Goal: Task Accomplishment & Management: Complete application form

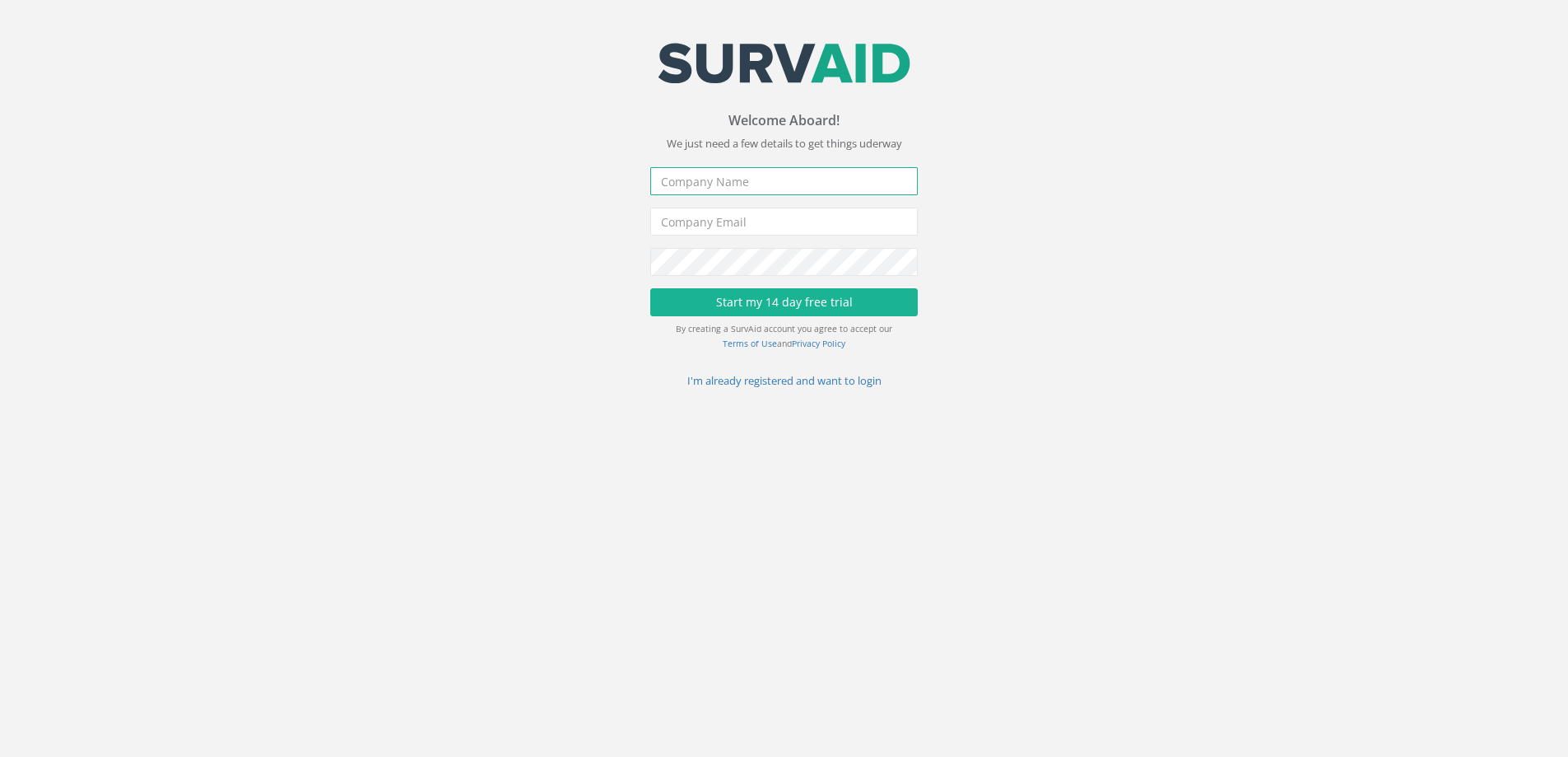
click at [724, 180] on input "text" at bounding box center [784, 180] width 267 height 28
click at [671, 183] on input "national Manhole Covers" at bounding box center [784, 180] width 267 height 28
type input "National Manhole Covers"
click at [685, 211] on input "email" at bounding box center [784, 221] width 267 height 28
type input "M"
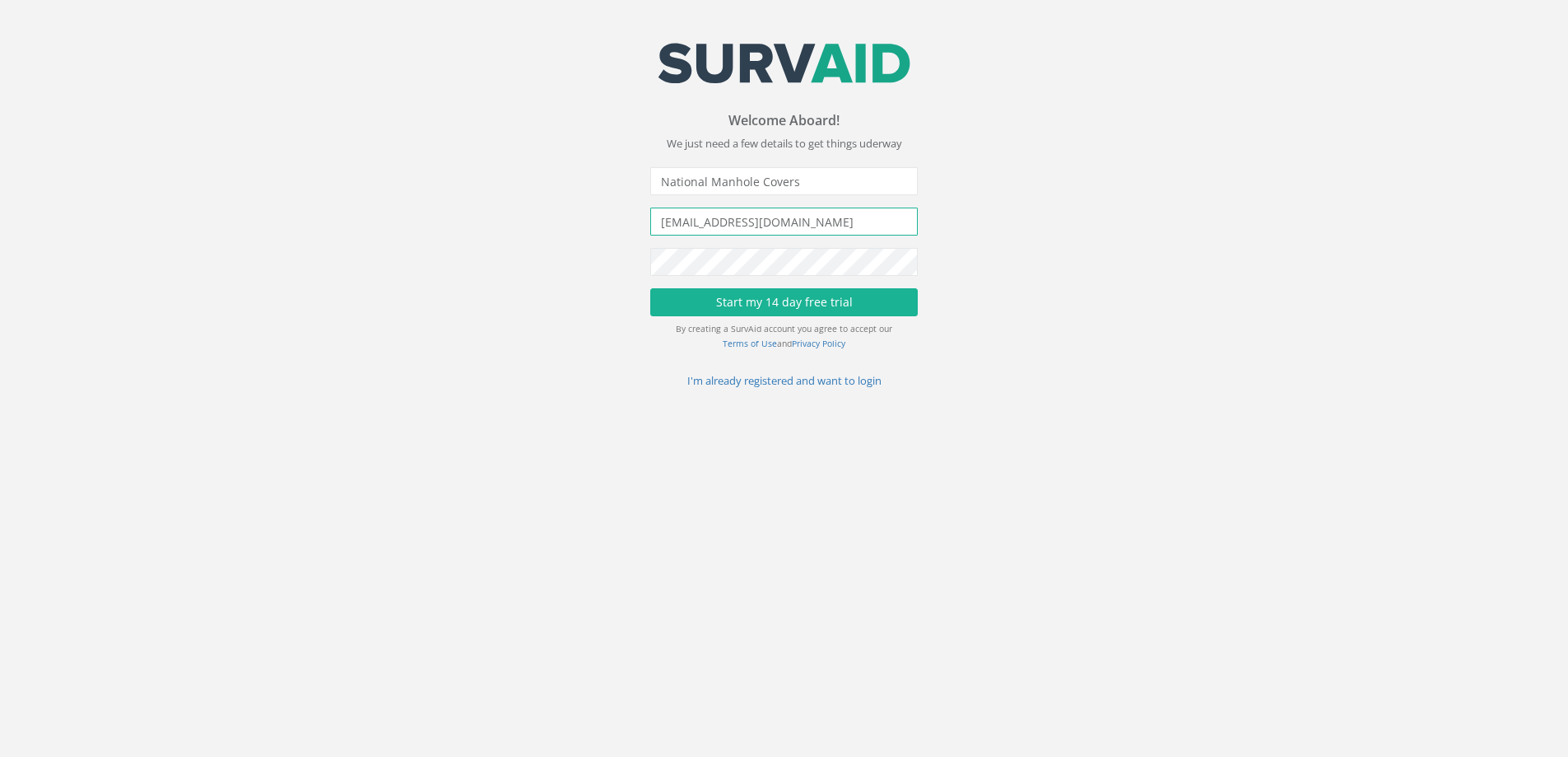
type input "[EMAIL_ADDRESS][DOMAIN_NAME]"
click at [842, 295] on button "Start my 14 day free trial" at bounding box center [784, 302] width 267 height 28
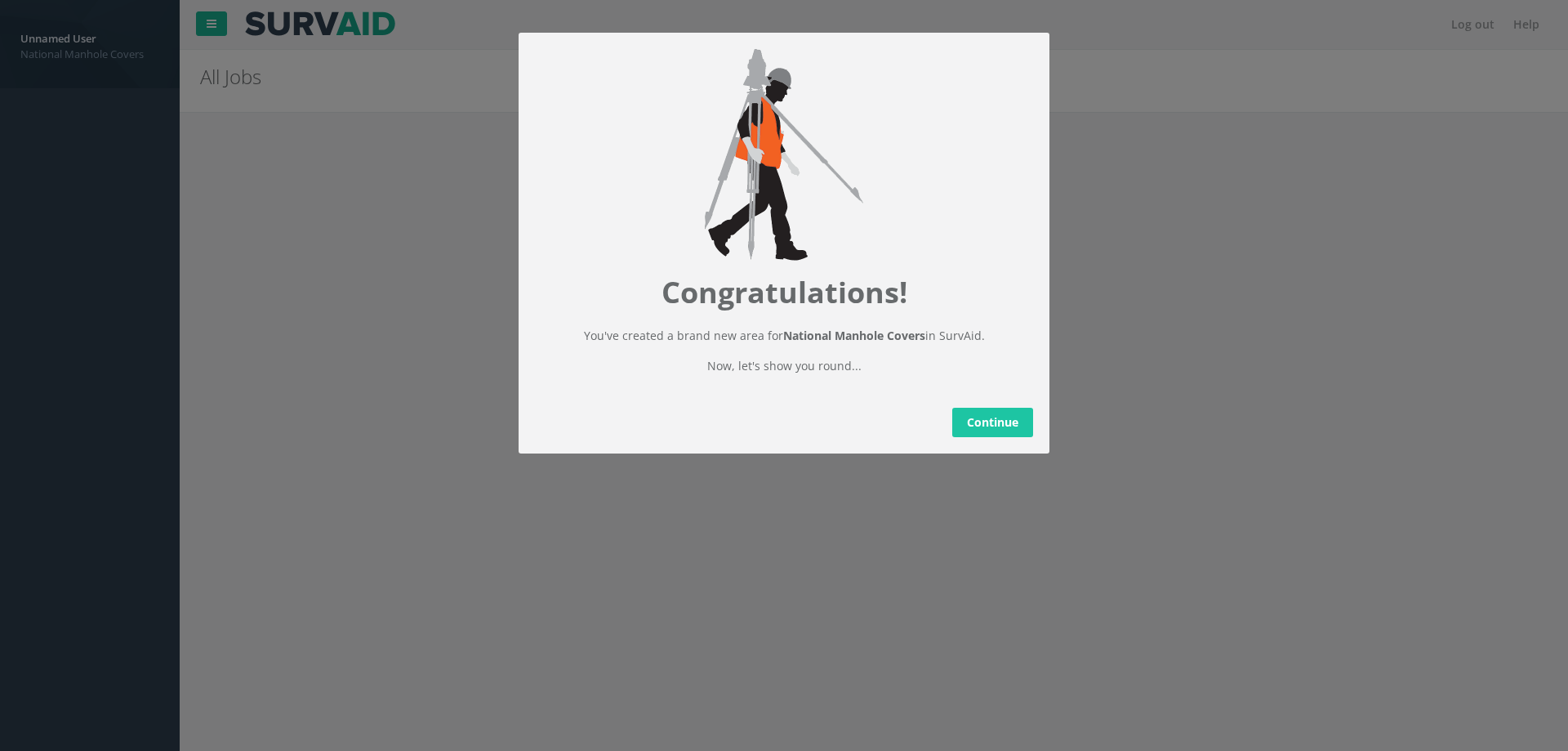
click at [998, 428] on link "Continue" at bounding box center [993, 422] width 81 height 30
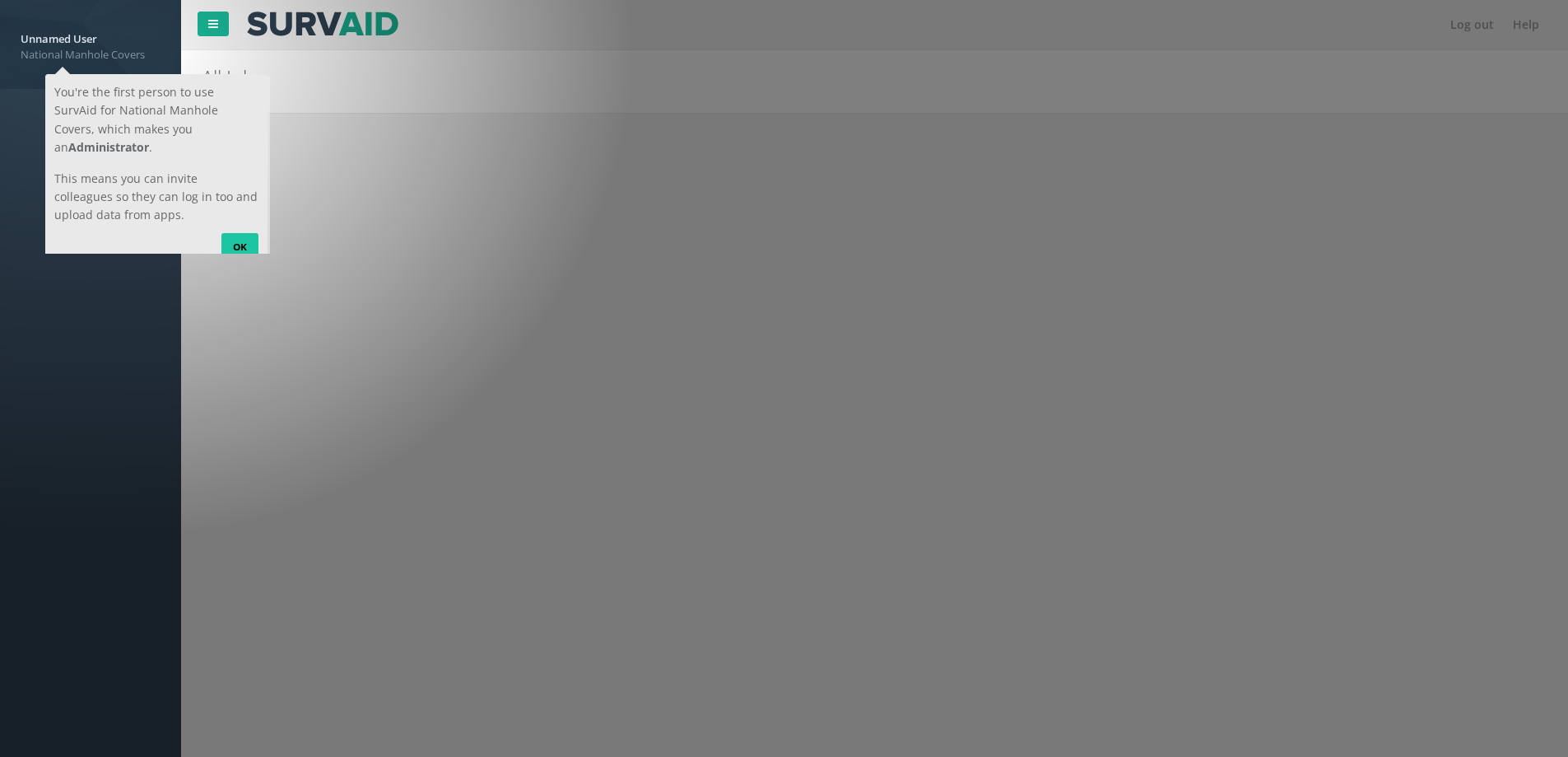
click at [240, 233] on link "OK" at bounding box center [239, 246] width 37 height 26
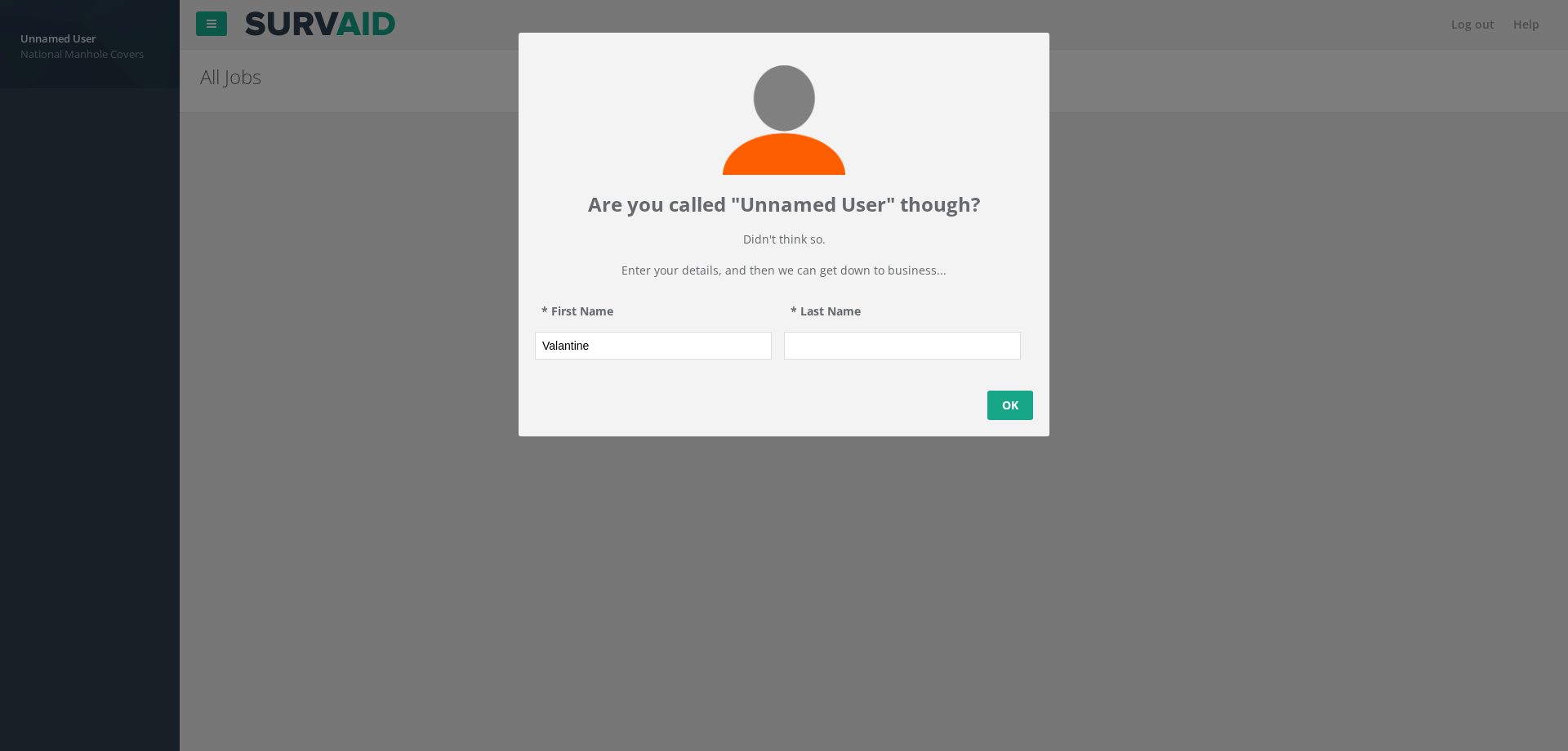
type input "Valantine"
click at [806, 353] on input "* Last Name" at bounding box center [903, 345] width 237 height 28
type input "Matemadombo"
click at [1016, 420] on link "OK" at bounding box center [1010, 405] width 46 height 30
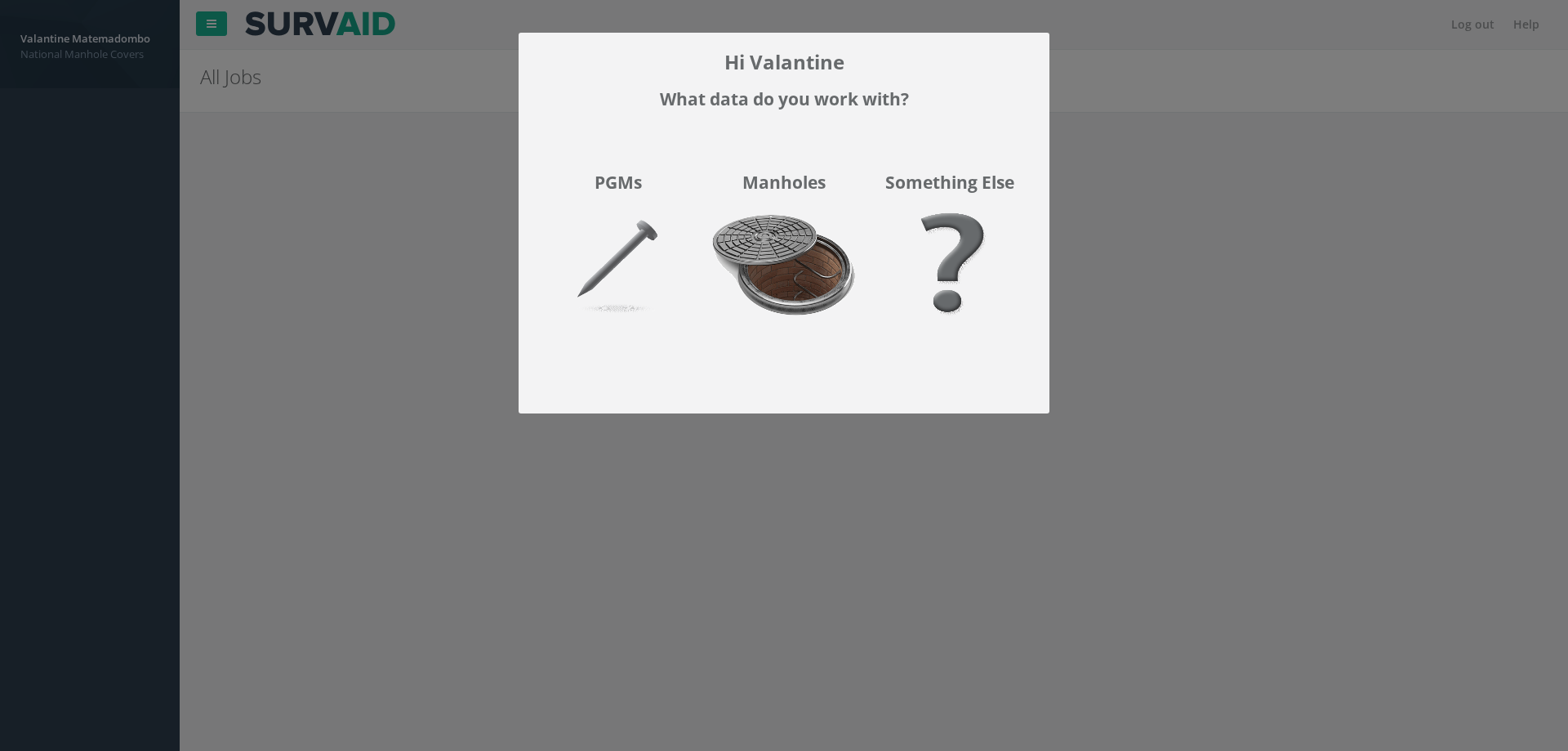
click at [813, 282] on img at bounding box center [784, 276] width 166 height 145
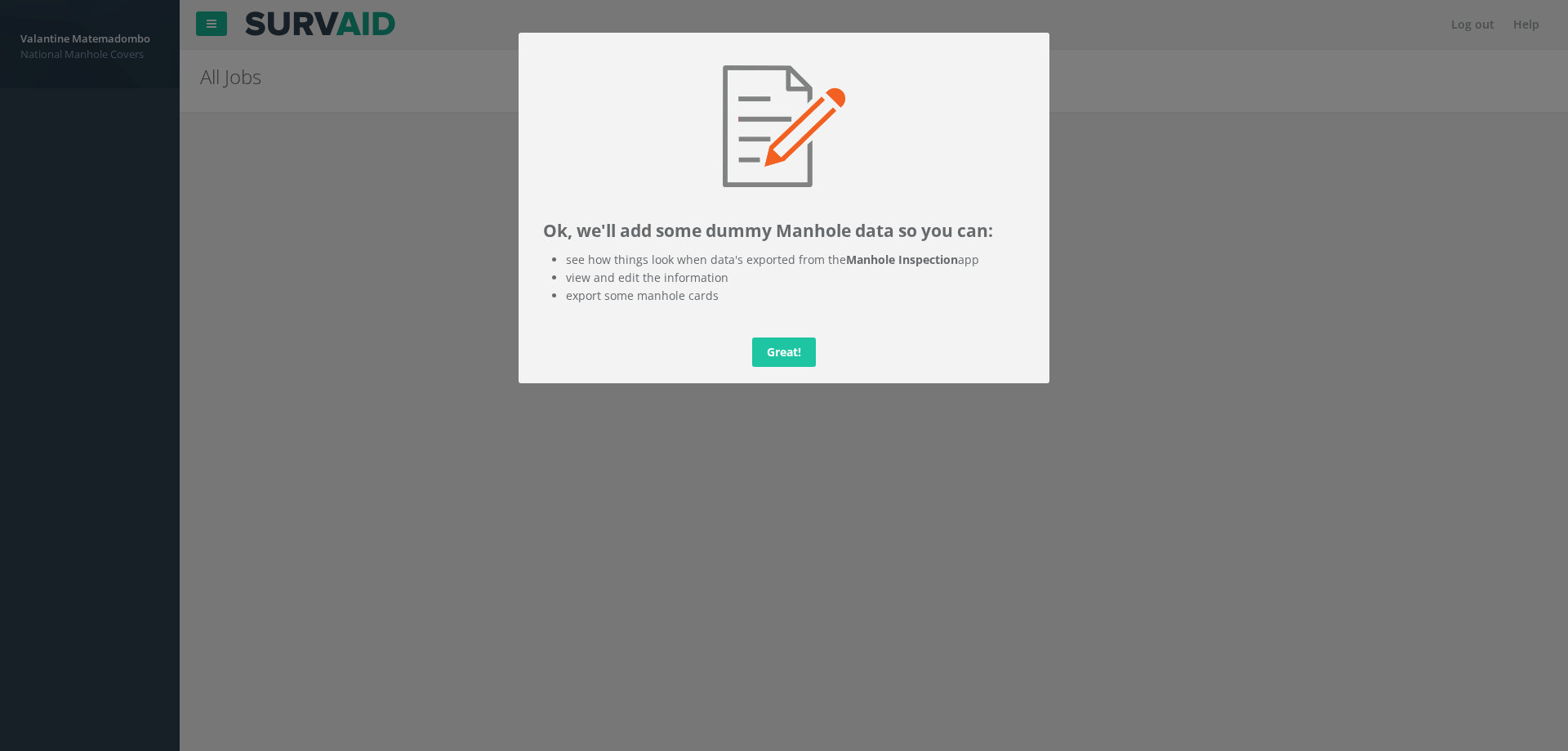
click at [778, 355] on link "Great!" at bounding box center [784, 352] width 64 height 30
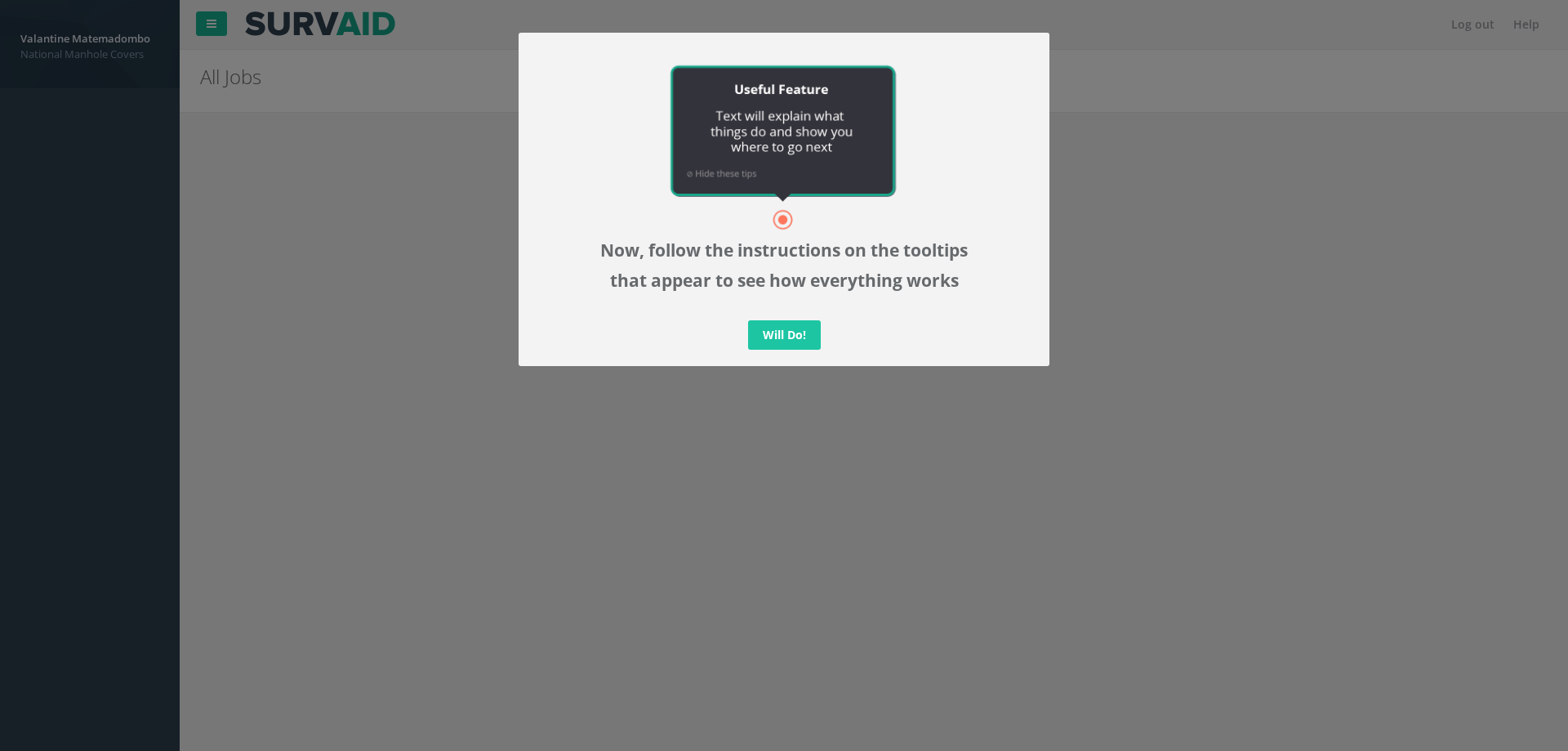
click at [787, 343] on link "Will Do!" at bounding box center [784, 335] width 73 height 30
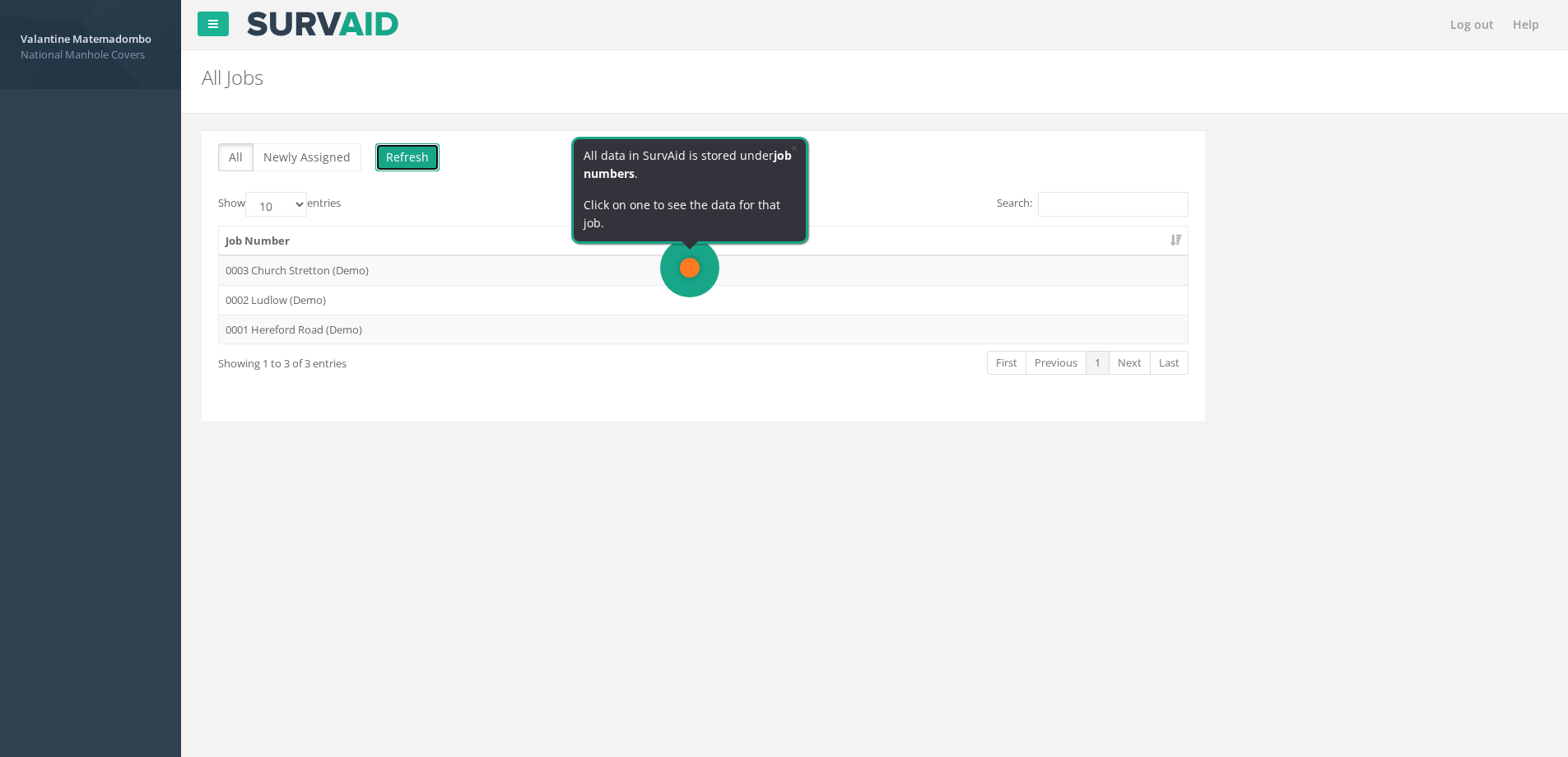
click at [396, 155] on button "Refresh" at bounding box center [407, 157] width 65 height 28
click at [304, 205] on select "10 25 50 100" at bounding box center [276, 204] width 62 height 25
click at [301, 204] on select "10 25 50 100" at bounding box center [276, 204] width 62 height 25
click at [712, 273] on td "0003 Church Stretton (Demo)" at bounding box center [703, 270] width 969 height 30
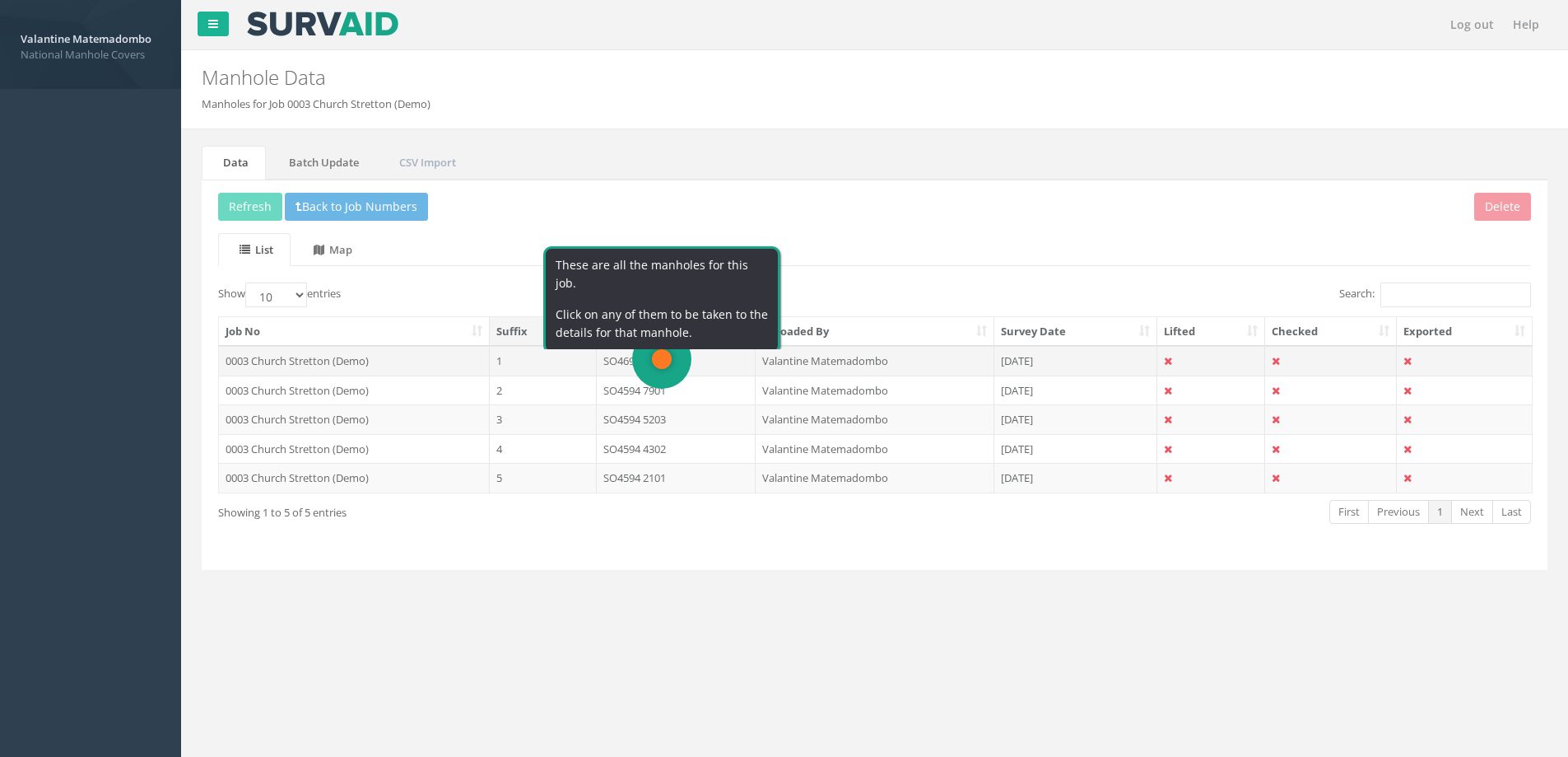
click at [701, 363] on td "SO4695 0503" at bounding box center [676, 361] width 159 height 30
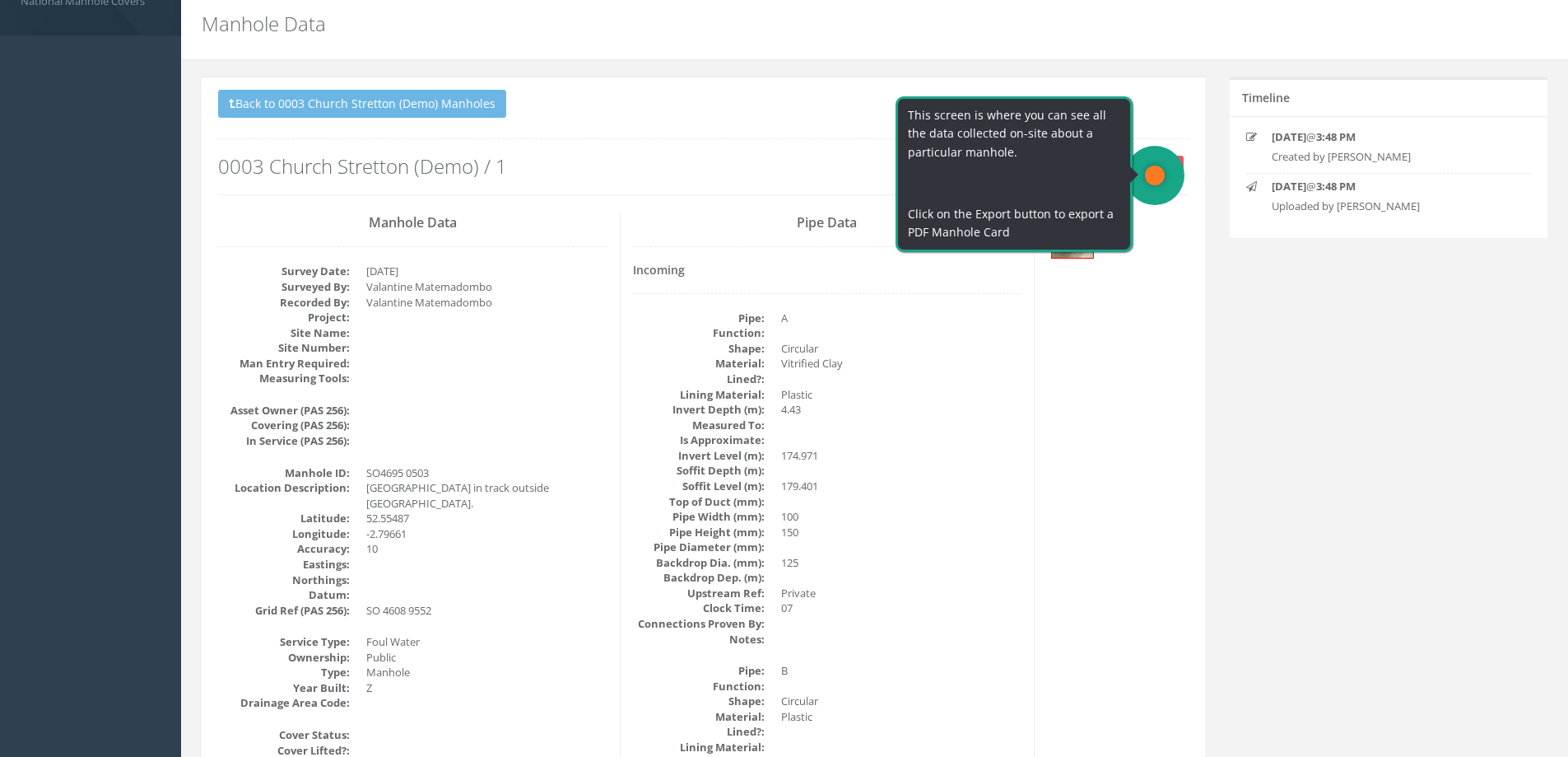
scroll to position [82, 0]
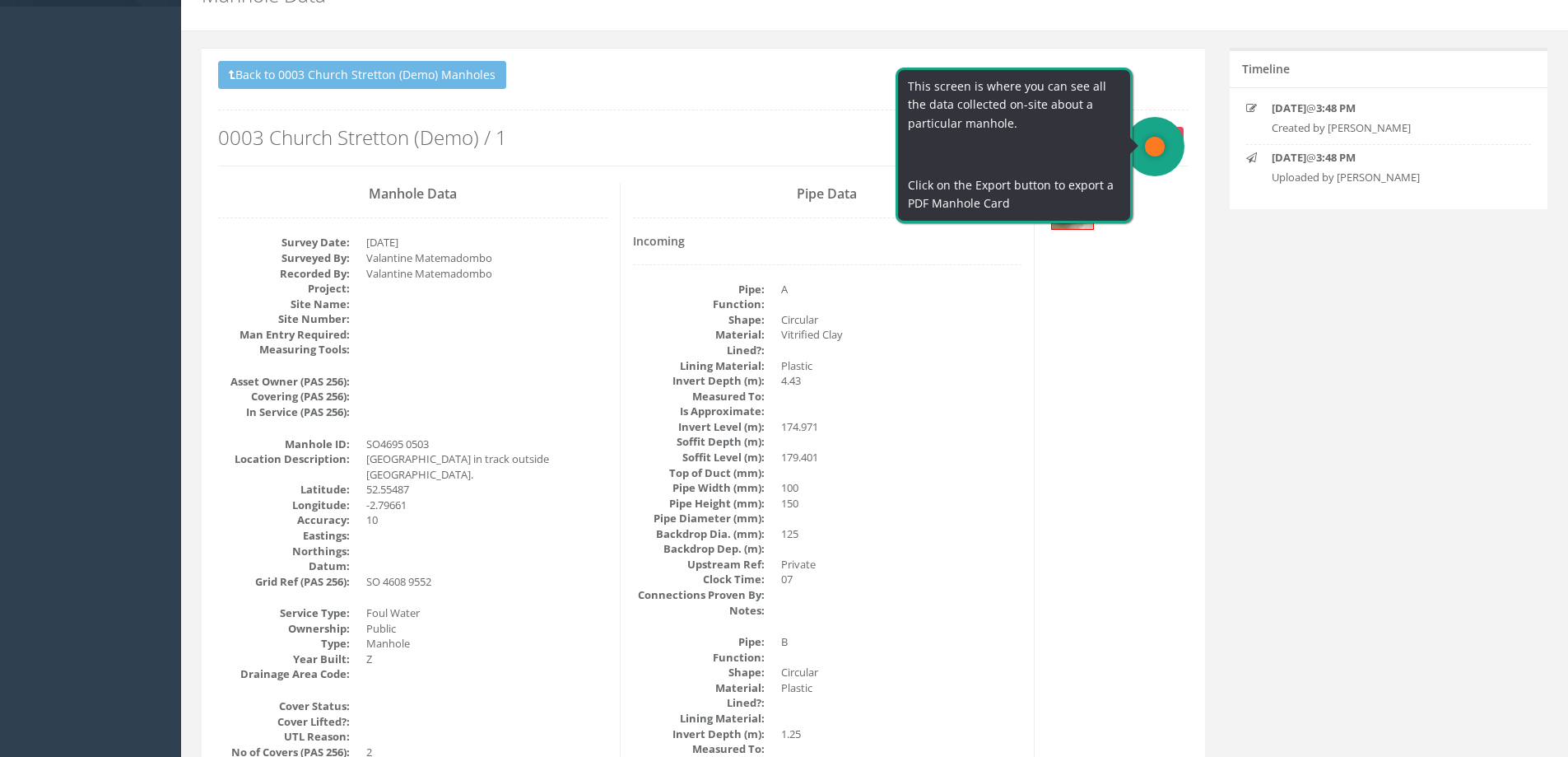
click at [1151, 136] on button "Export" at bounding box center [1156, 139] width 54 height 25
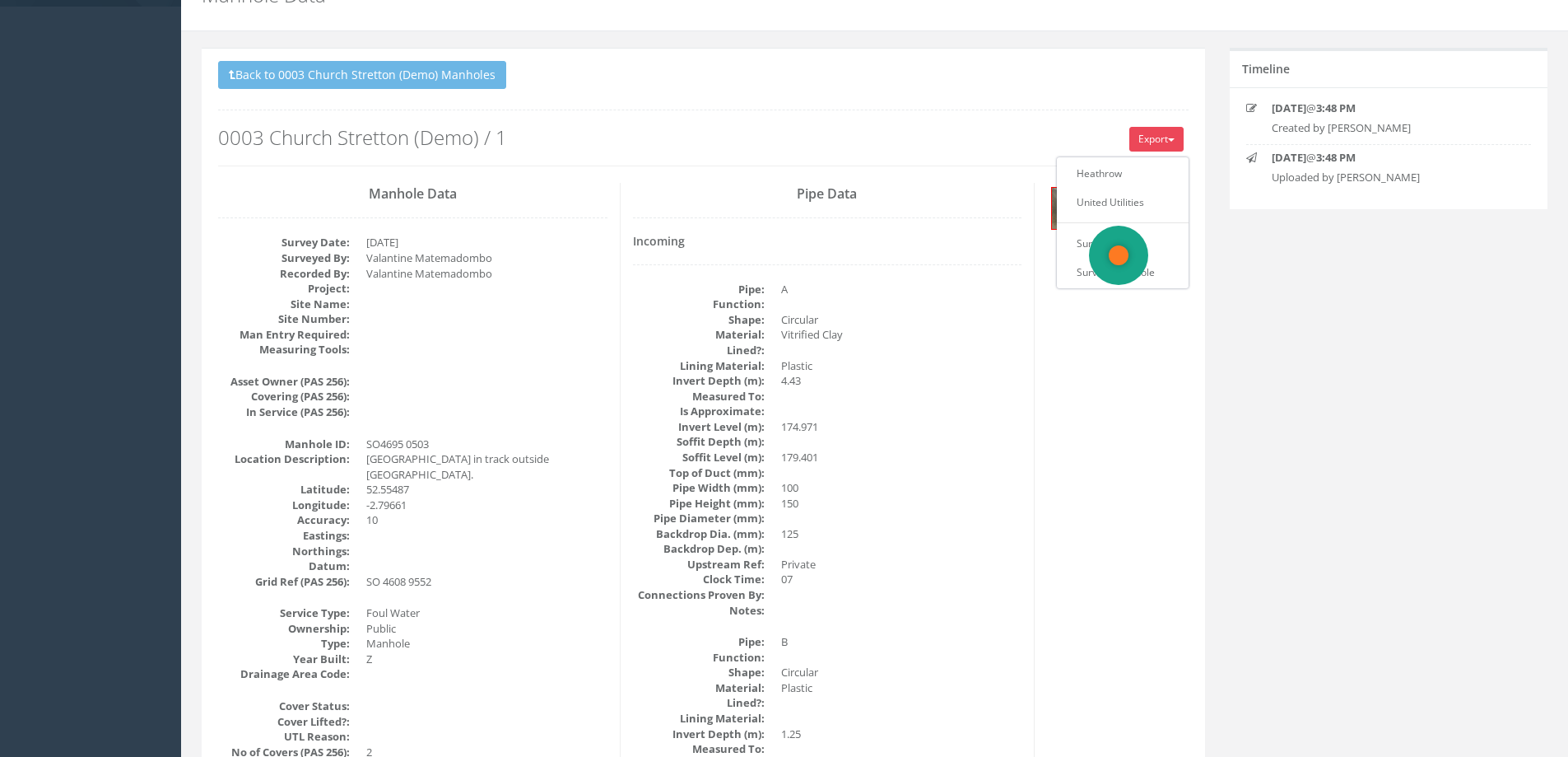
scroll to position [0, 0]
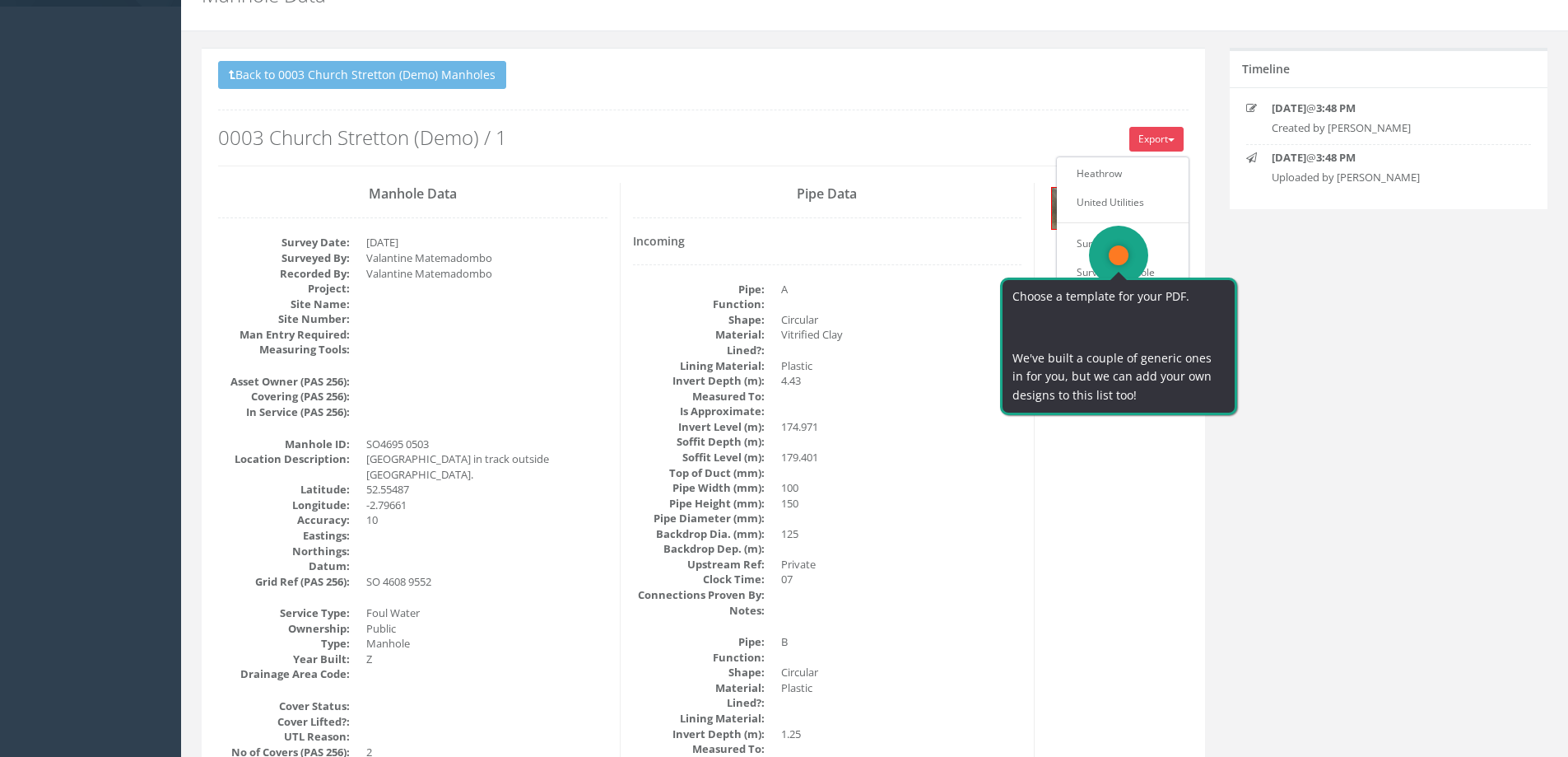
click at [1098, 270] on div "Choose a template for your PDF. ​ We've built a couple of generic ones in for y…" at bounding box center [1117, 339] width 242 height 151
click at [1101, 324] on p "​" at bounding box center [1117, 326] width 212 height 18
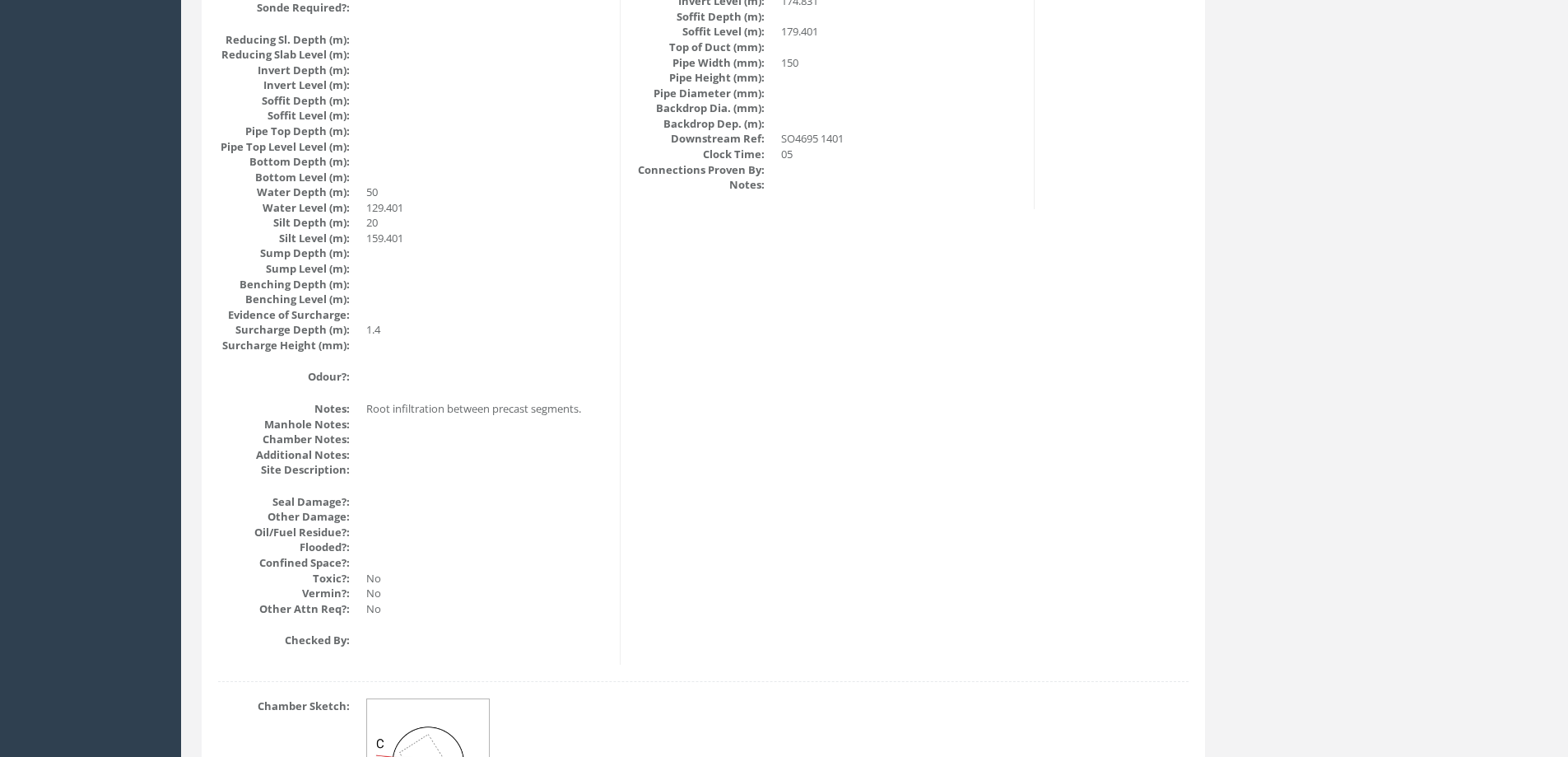
scroll to position [1626, 0]
